Goal: Communication & Community: Participate in discussion

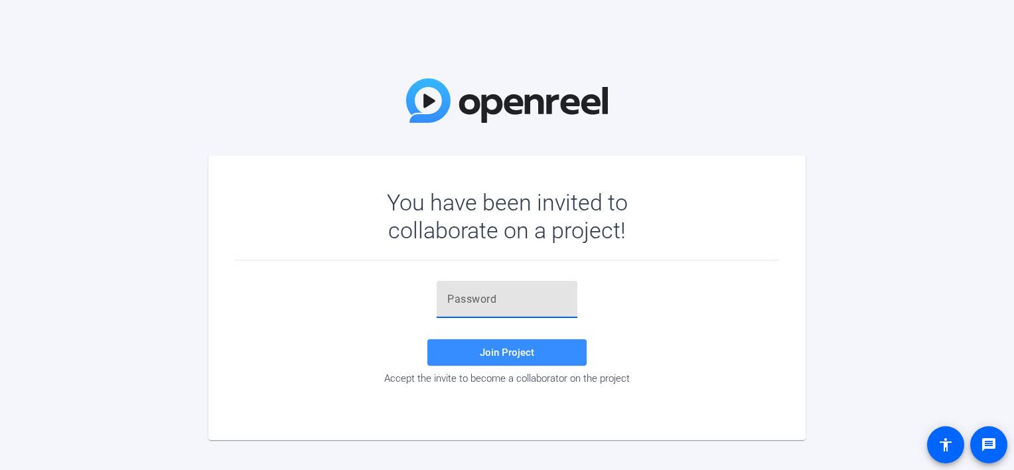
click at [467, 292] on input "text" at bounding box center [506, 299] width 119 height 16
paste input "j~O1k%"
type input "j~O1k%"
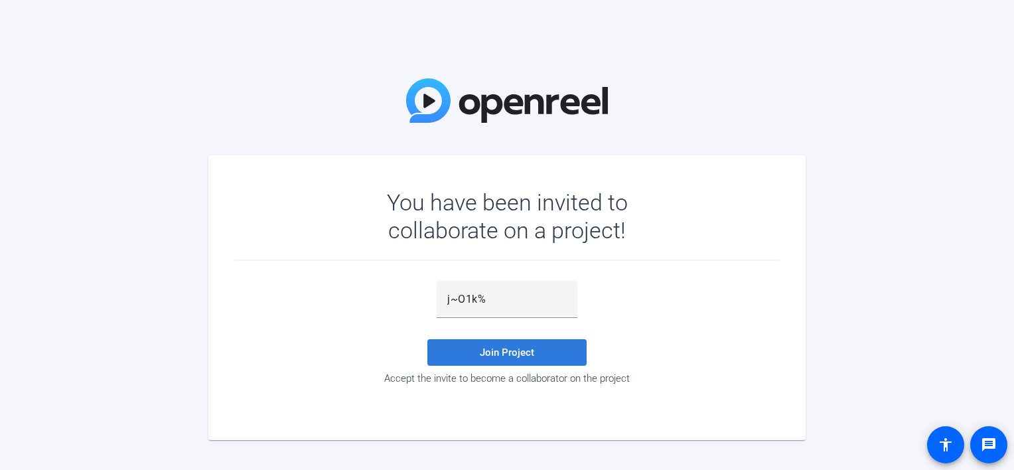
click at [480, 350] on span at bounding box center [506, 352] width 159 height 32
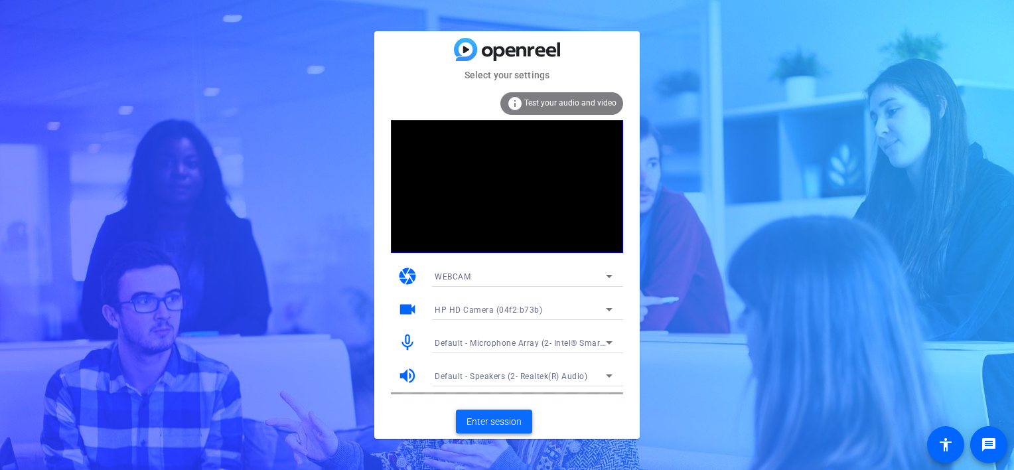
click at [487, 415] on span "Enter session" at bounding box center [493, 422] width 55 height 14
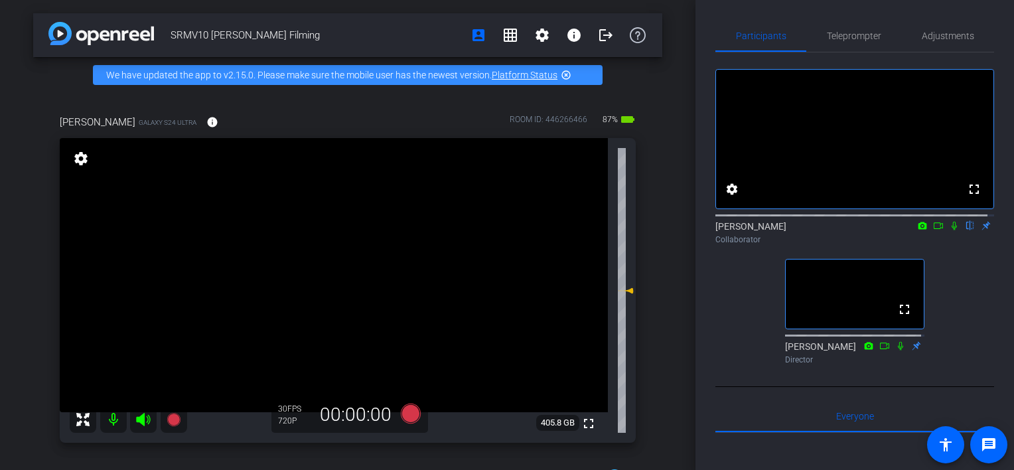
click at [951, 230] on icon at bounding box center [953, 226] width 5 height 9
click at [933, 230] on icon at bounding box center [938, 225] width 11 height 9
click at [965, 230] on icon at bounding box center [970, 225] width 11 height 9
click at [950, 229] on icon at bounding box center [953, 225] width 7 height 7
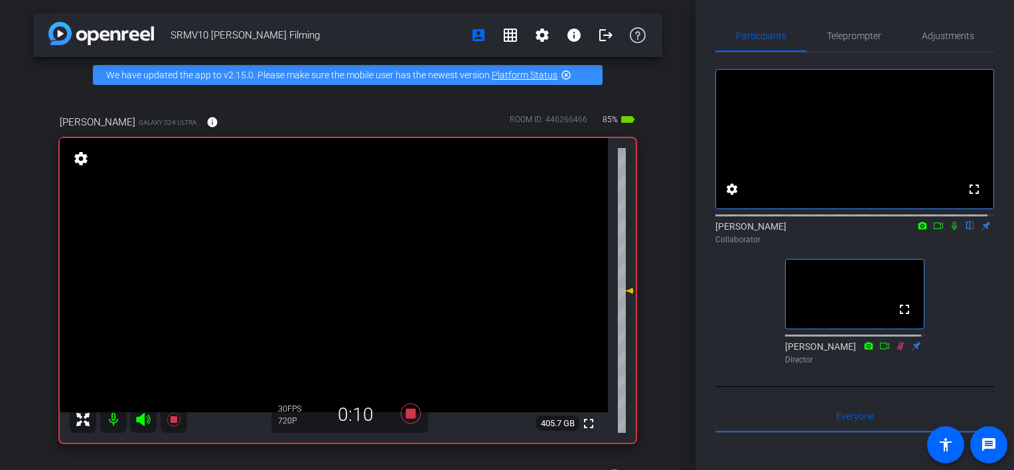
click at [950, 230] on icon at bounding box center [954, 225] width 11 height 9
click at [951, 230] on icon at bounding box center [954, 226] width 7 height 9
click at [951, 230] on icon at bounding box center [953, 226] width 5 height 9
click at [953, 232] on mat-icon at bounding box center [954, 226] width 16 height 12
click at [949, 230] on icon at bounding box center [954, 225] width 11 height 9
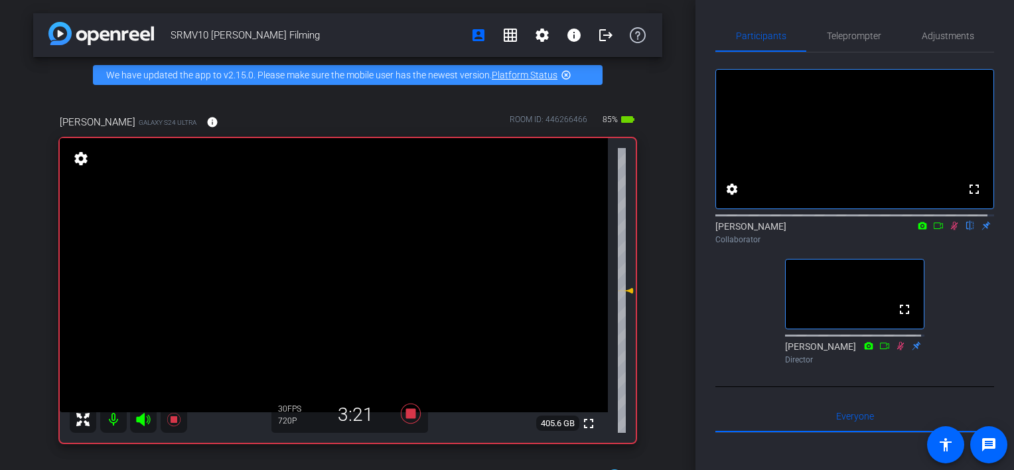
click at [949, 230] on icon at bounding box center [954, 225] width 11 height 9
click at [951, 230] on icon at bounding box center [954, 226] width 7 height 9
click at [949, 230] on icon at bounding box center [954, 225] width 11 height 9
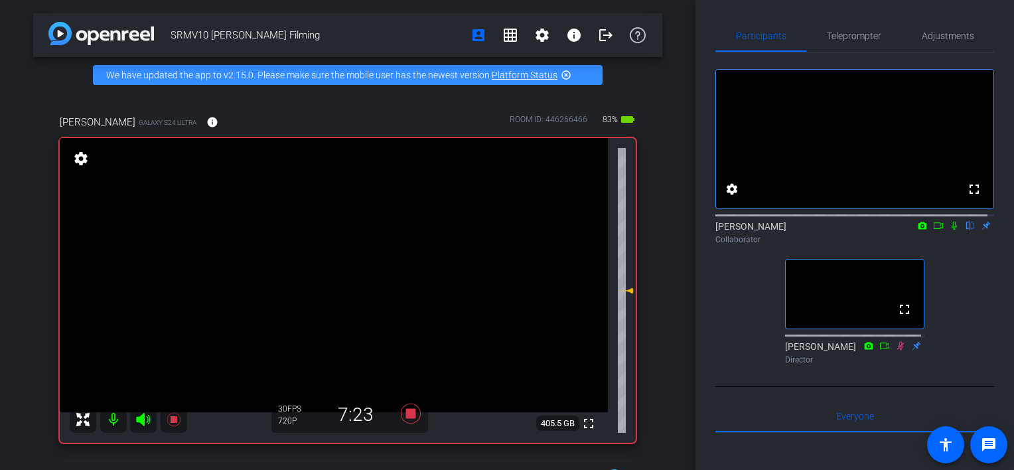
click at [949, 230] on icon at bounding box center [954, 225] width 11 height 9
click at [950, 230] on icon at bounding box center [954, 225] width 11 height 9
click at [948, 232] on mat-icon at bounding box center [954, 226] width 16 height 12
click at [951, 230] on icon at bounding box center [954, 226] width 7 height 9
click at [949, 230] on icon at bounding box center [954, 225] width 11 height 9
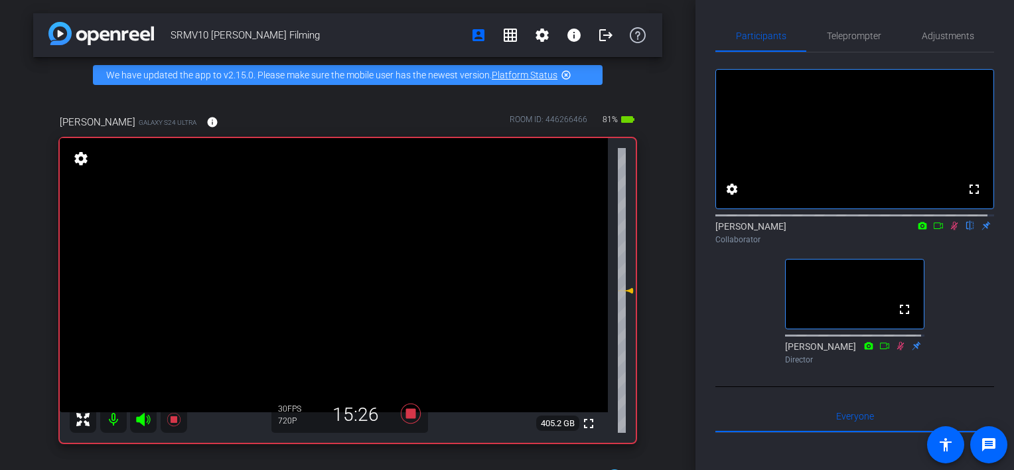
drag, startPoint x: 866, startPoint y: 240, endPoint x: 900, endPoint y: 255, distance: 37.1
click at [898, 245] on div "[PERSON_NAME] flip Collaborator" at bounding box center [854, 233] width 279 height 26
click at [949, 230] on icon at bounding box center [954, 225] width 11 height 9
click at [951, 230] on icon at bounding box center [953, 226] width 5 height 9
click at [949, 230] on icon at bounding box center [954, 225] width 11 height 9
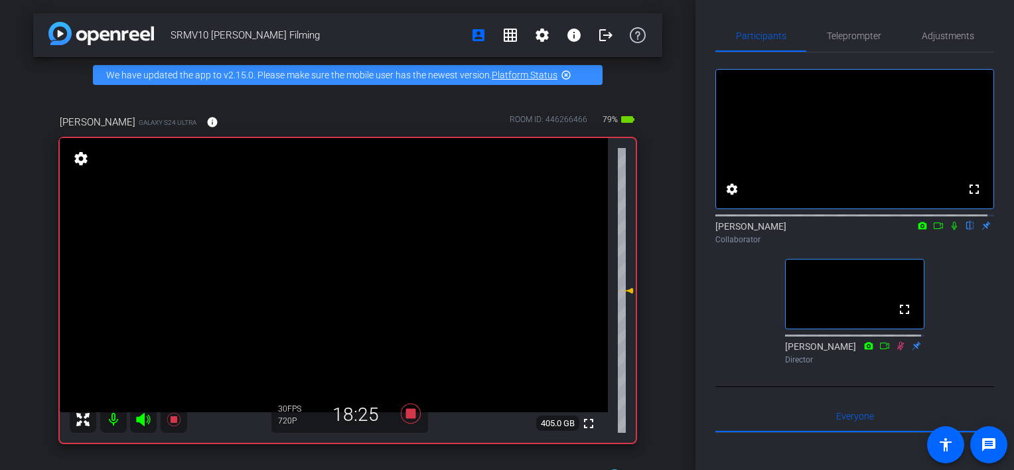
click at [949, 230] on icon at bounding box center [954, 225] width 11 height 9
click at [951, 230] on icon at bounding box center [954, 226] width 7 height 9
click at [951, 230] on icon at bounding box center [953, 226] width 5 height 9
click at [949, 230] on icon at bounding box center [954, 225] width 11 height 9
click at [951, 230] on icon at bounding box center [953, 226] width 5 height 9
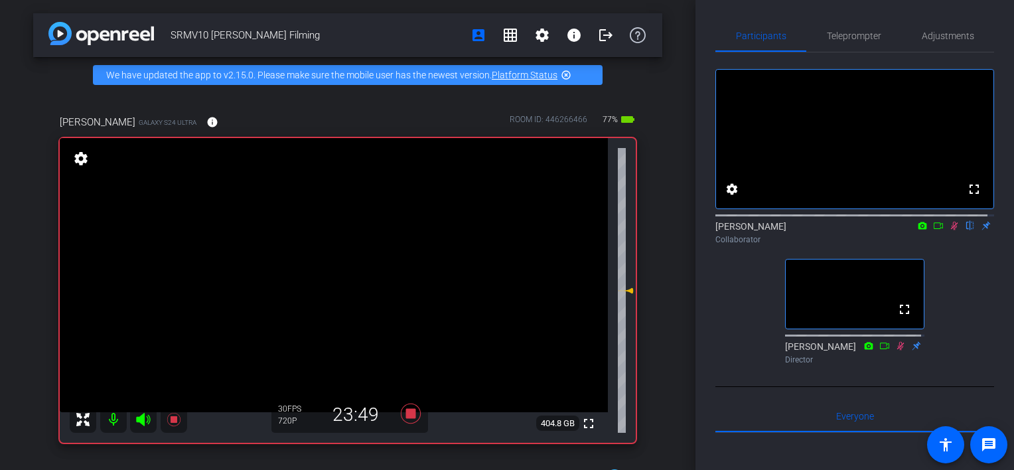
click at [951, 230] on icon at bounding box center [954, 226] width 7 height 9
click at [949, 230] on icon at bounding box center [954, 225] width 11 height 9
